Goal: Information Seeking & Learning: Learn about a topic

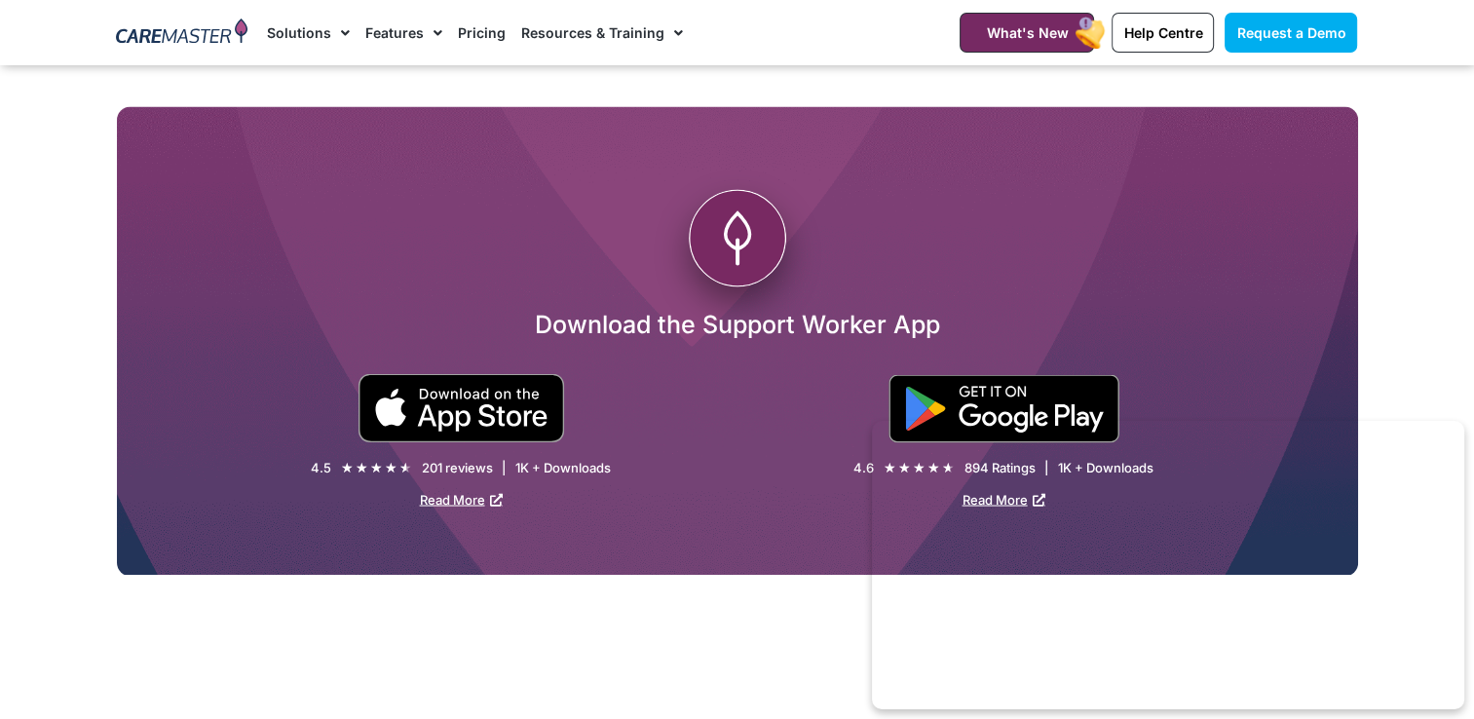
scroll to position [3508, 0]
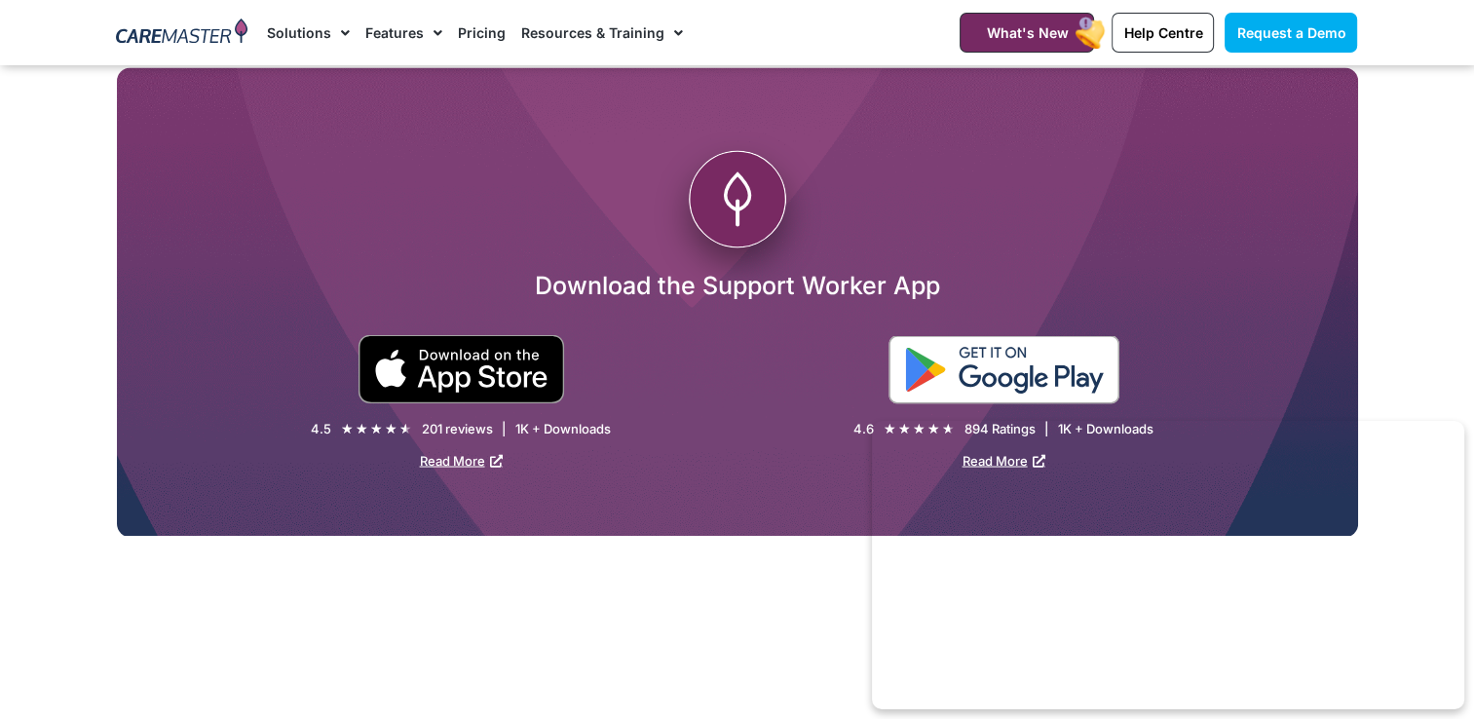
click at [998, 353] on img at bounding box center [1004, 369] width 231 height 68
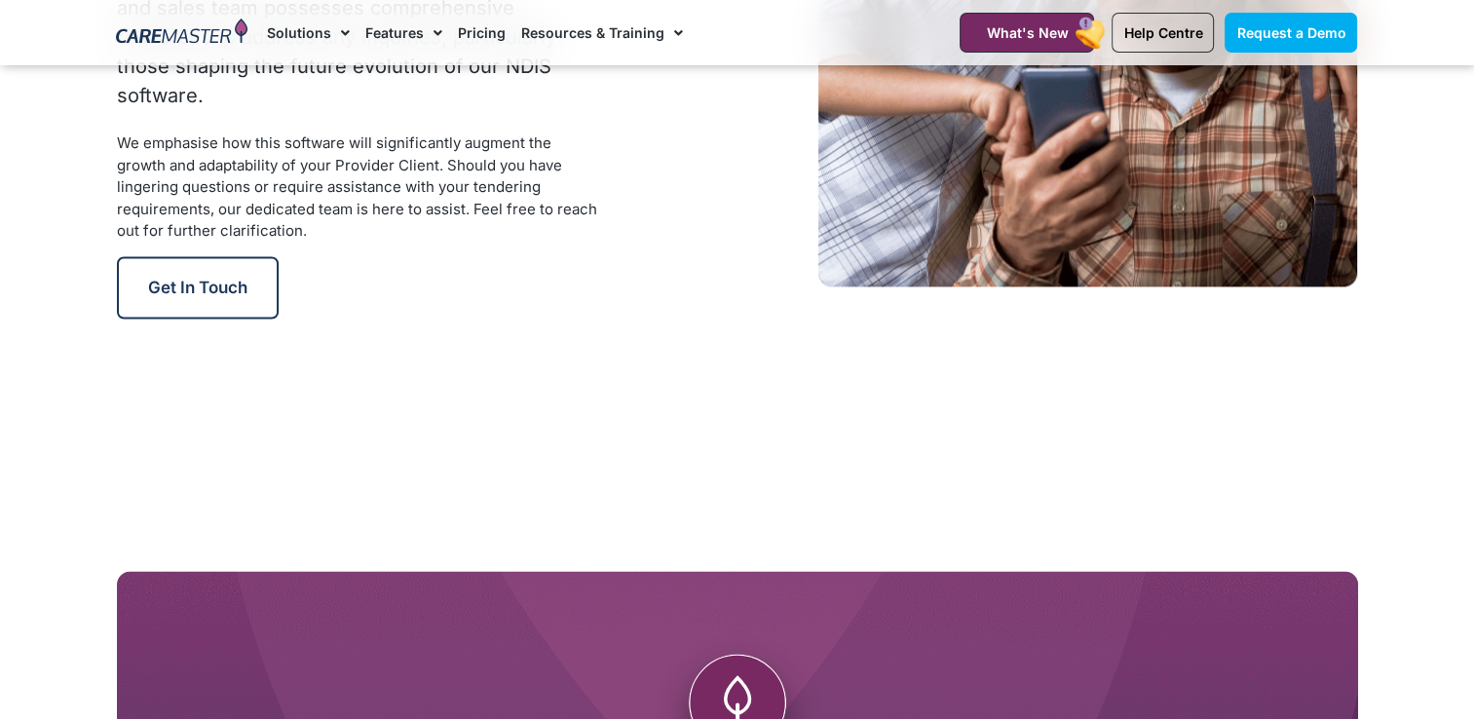
scroll to position [2987, 0]
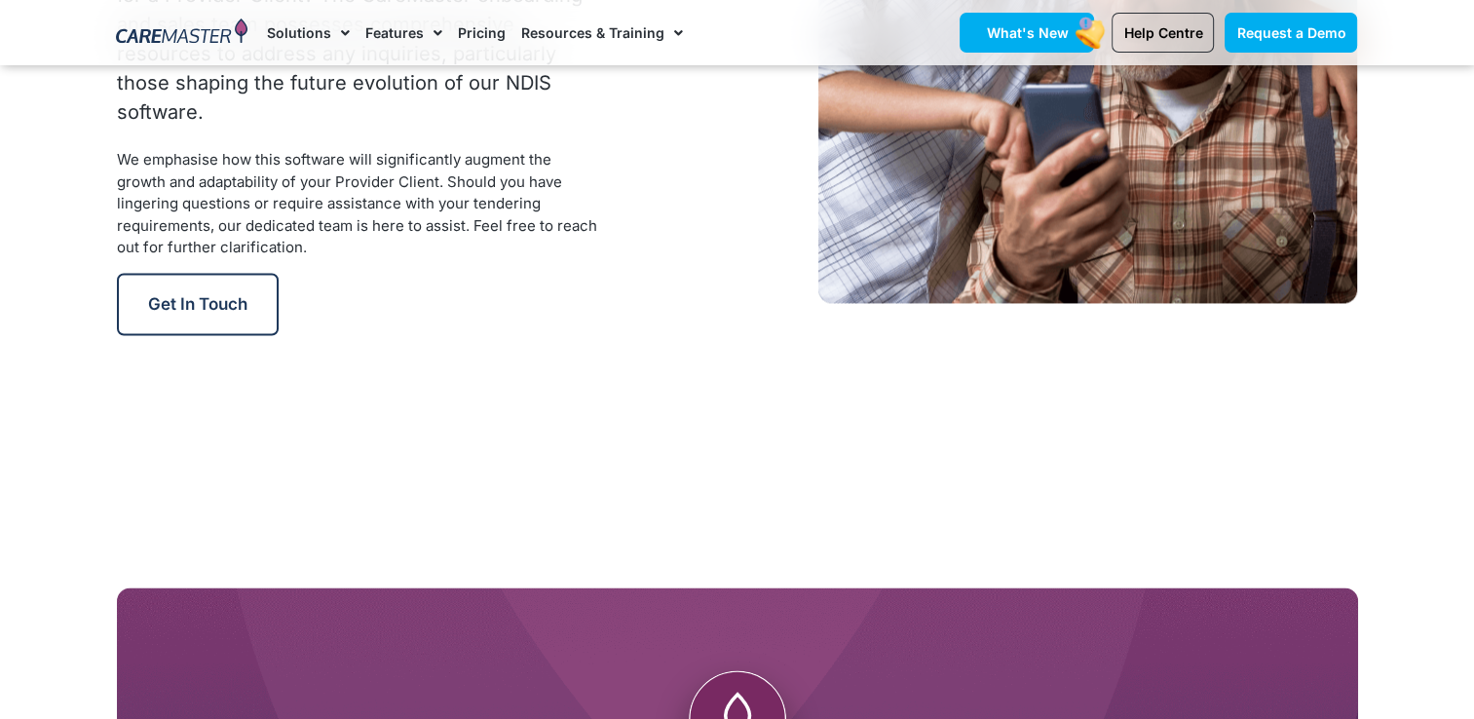
click at [1044, 33] on span "What's New" at bounding box center [1027, 32] width 82 height 17
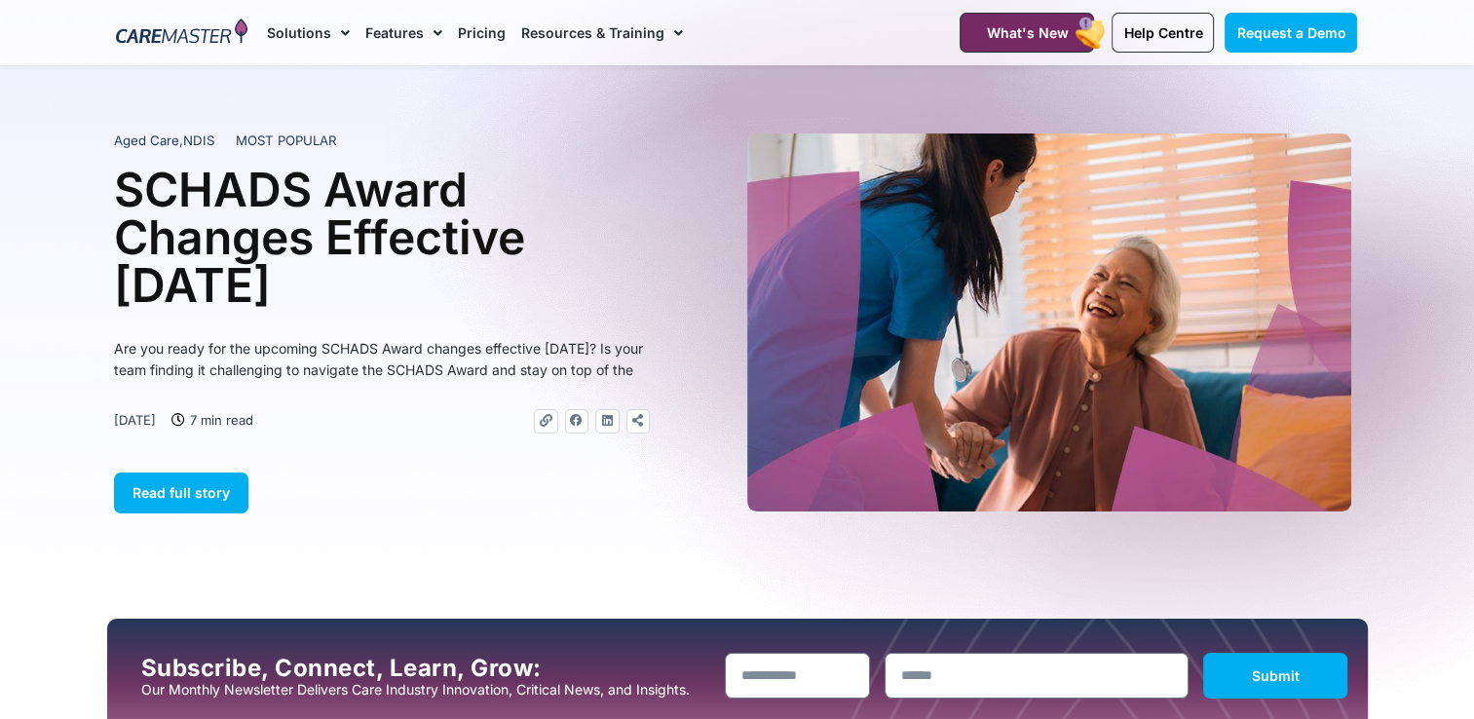
click at [481, 37] on link "Pricing" at bounding box center [482, 32] width 48 height 65
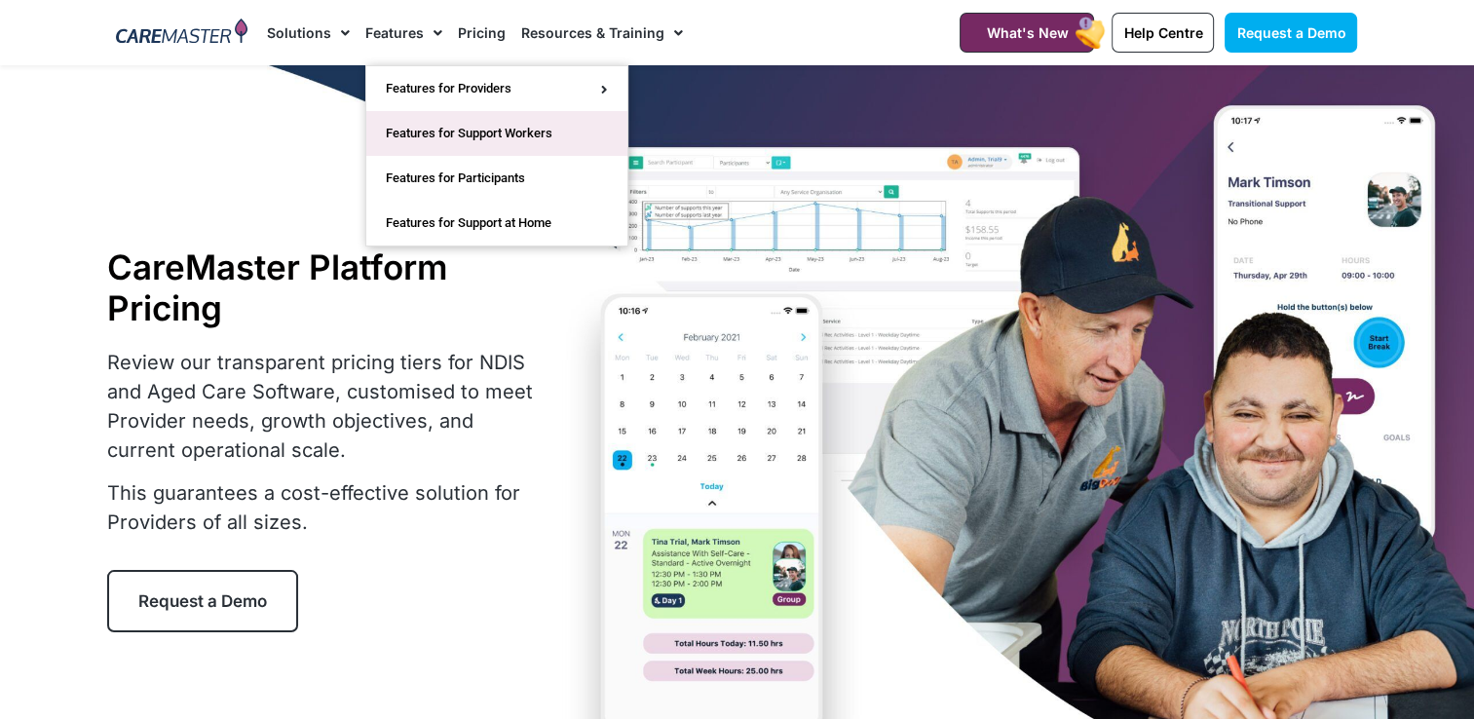
click at [432, 134] on link "Features for Support Workers" at bounding box center [496, 133] width 261 height 45
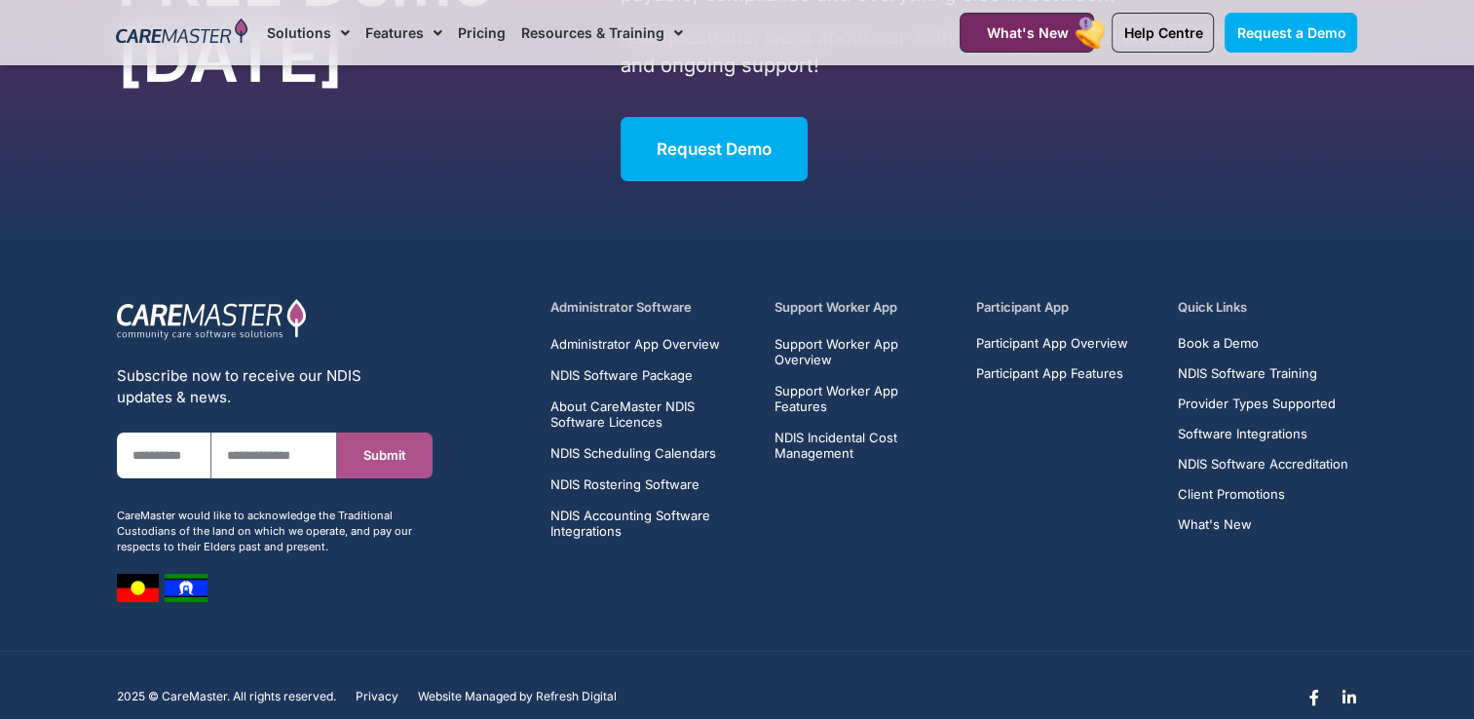
scroll to position [7163, 0]
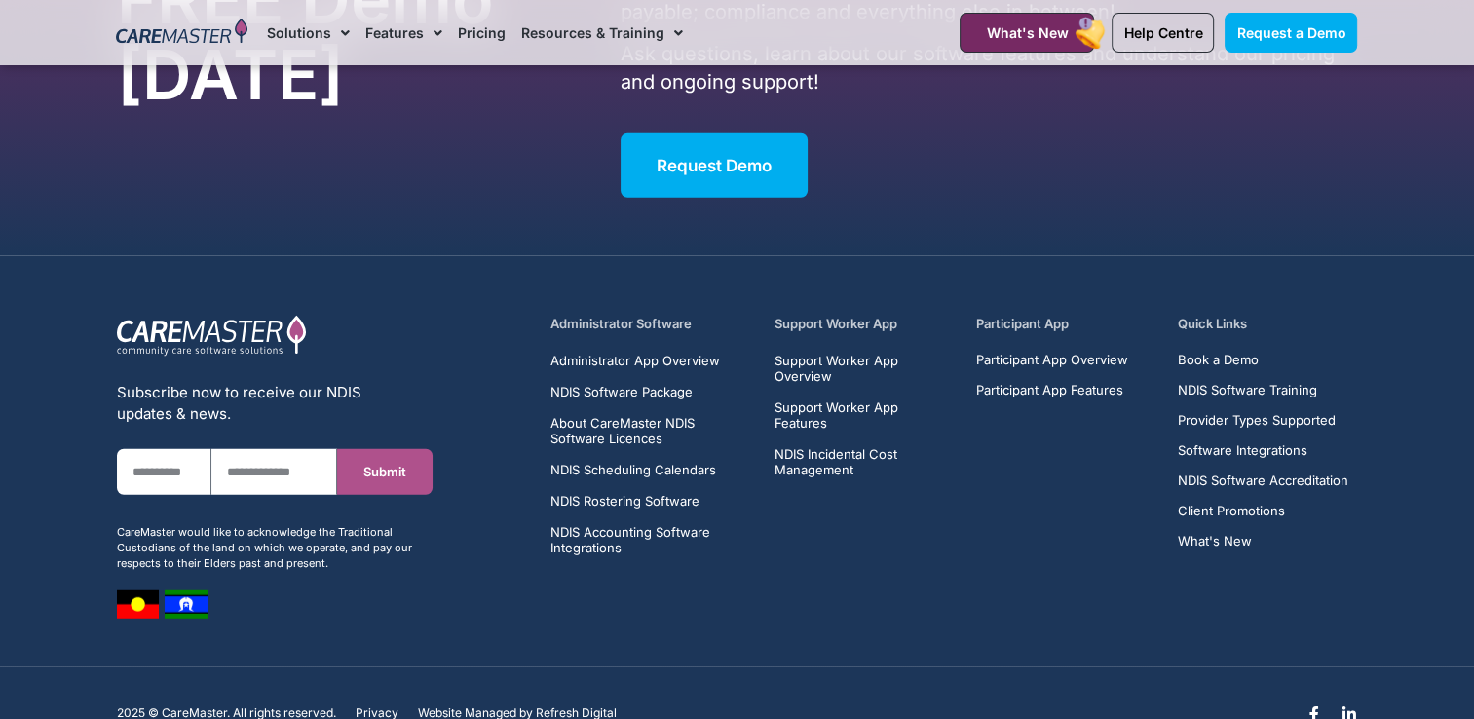
scroll to position [12423, 0]
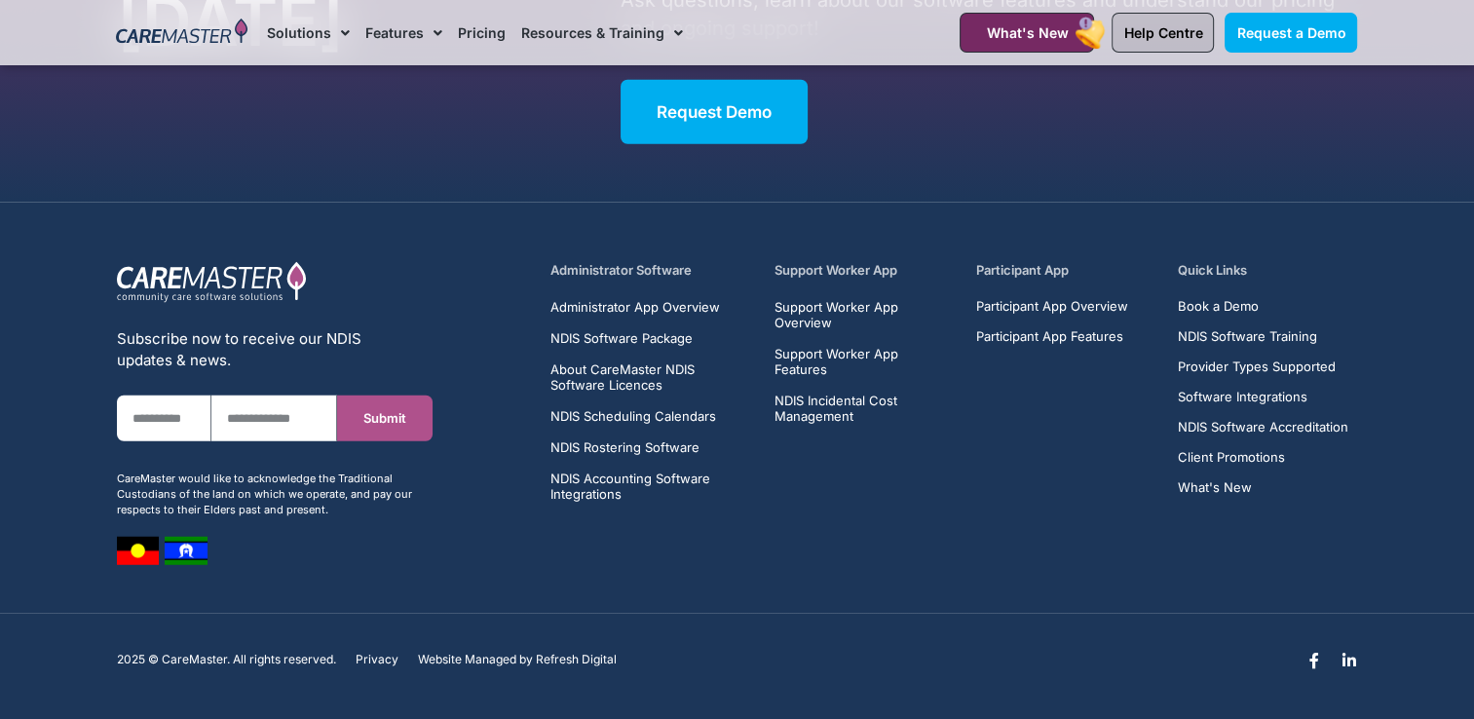
click at [1185, 32] on span "Help Centre" at bounding box center [1162, 32] width 79 height 17
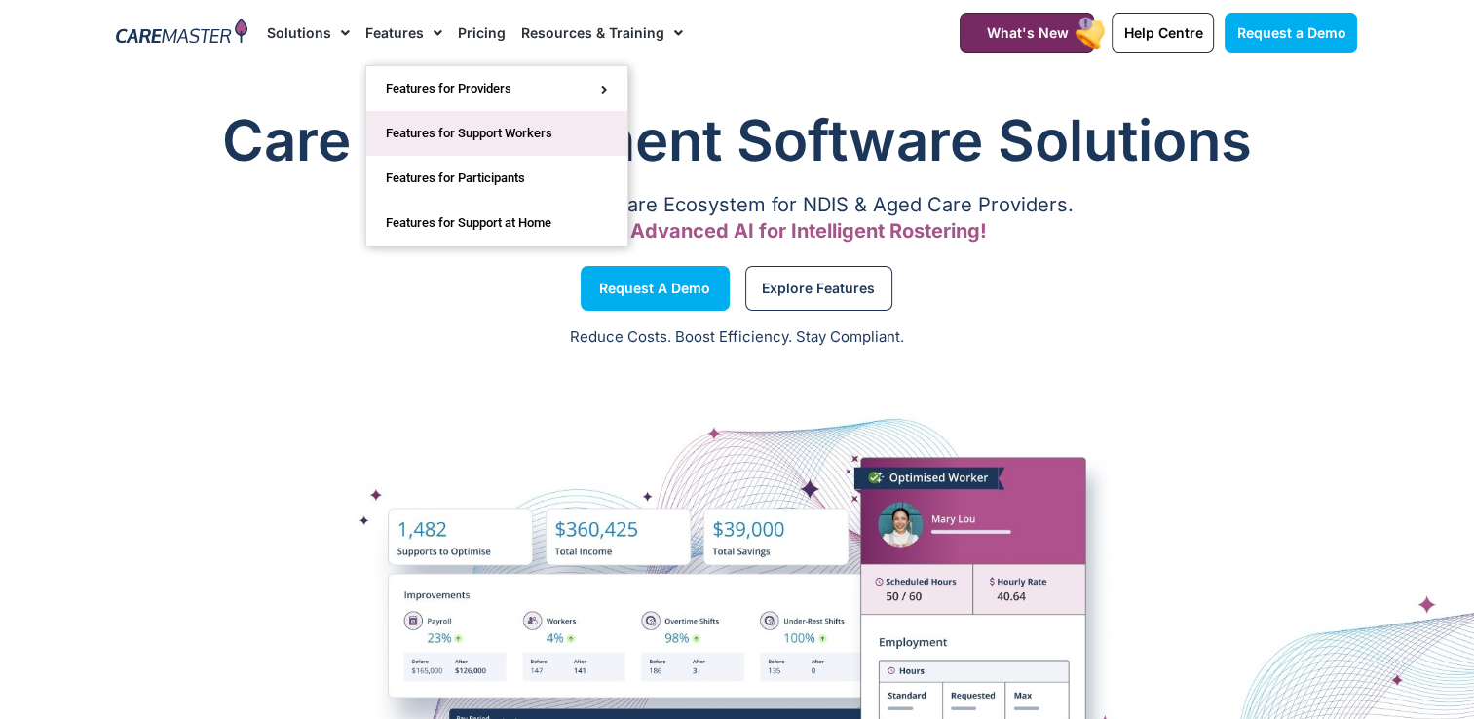
click at [452, 142] on link "Features for Support Workers" at bounding box center [496, 133] width 261 height 45
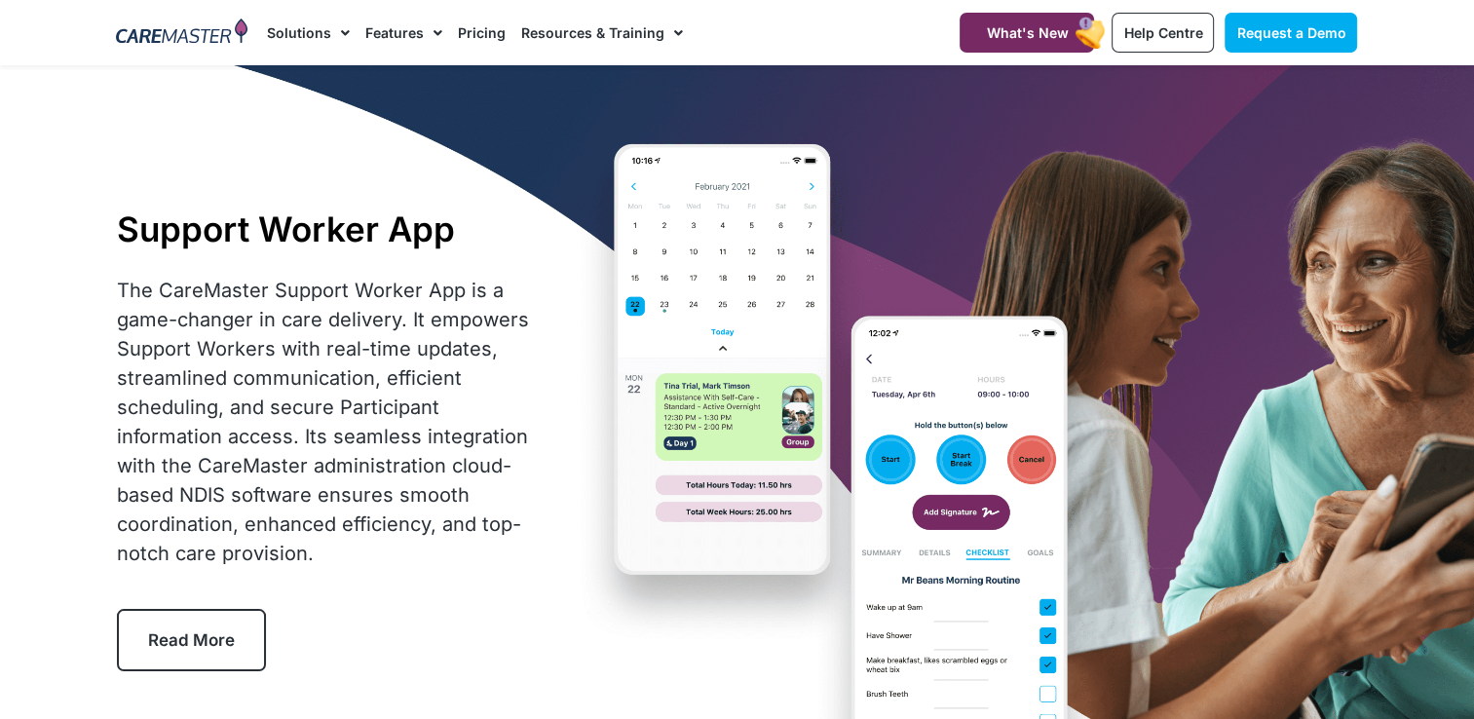
click at [726, 398] on div "Support Worker App The CareMaster Support Worker App is a game-changer in care …" at bounding box center [737, 439] width 1261 height 748
click at [1057, 31] on span "What's New" at bounding box center [1027, 32] width 82 height 17
